Goal: Task Accomplishment & Management: Use online tool/utility

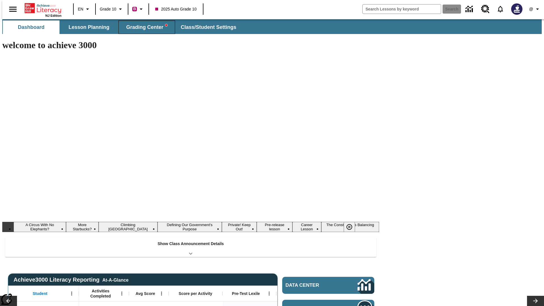
click at [145, 27] on span "Grading Center" at bounding box center [146, 27] width 41 height 7
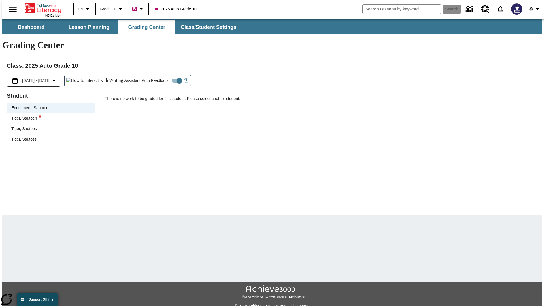
click at [49, 115] on div "Tiger, Sautoen" at bounding box center [50, 118] width 79 height 6
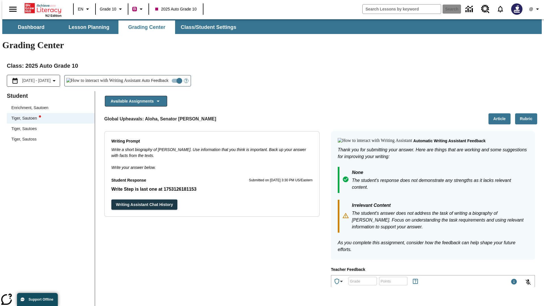
scroll to position [98, 0]
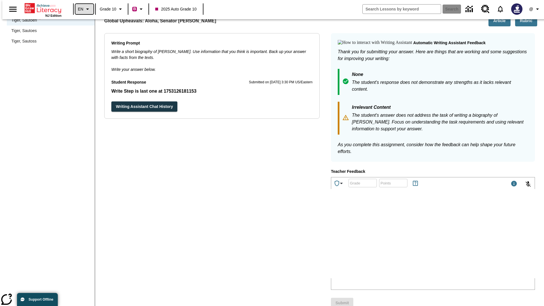
click at [84, 9] on icon "Language: EN, Select a language" at bounding box center [87, 9] width 7 height 7
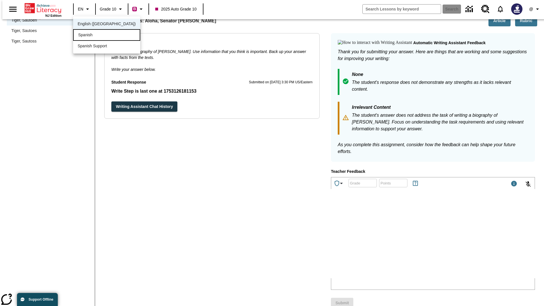
click at [94, 35] on div "Spanish" at bounding box center [106, 35] width 67 height 12
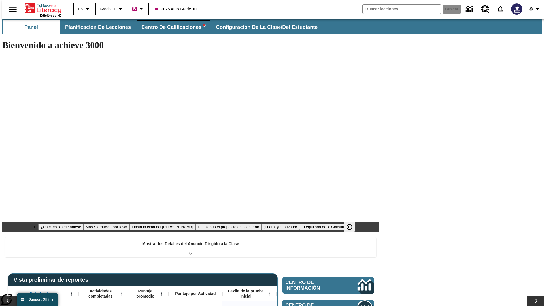
click at [169, 27] on span "Centro de calificaciones" at bounding box center [174, 27] width 64 height 7
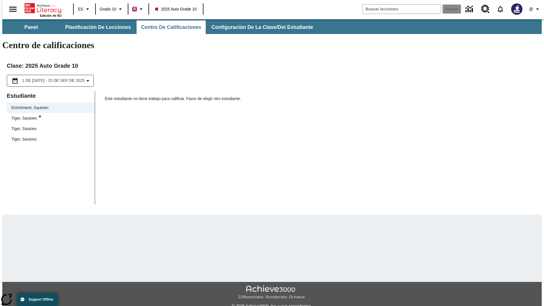
click at [49, 115] on div "Tiger, Sautoen" at bounding box center [50, 118] width 79 height 6
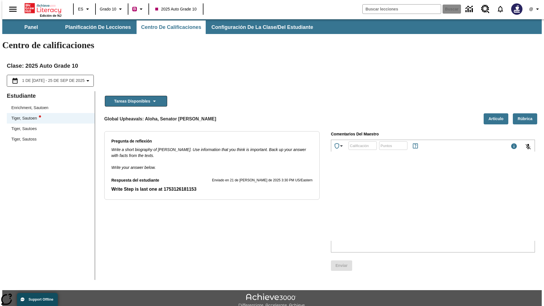
scroll to position [13, 0]
